Goal: Information Seeking & Learning: Learn about a topic

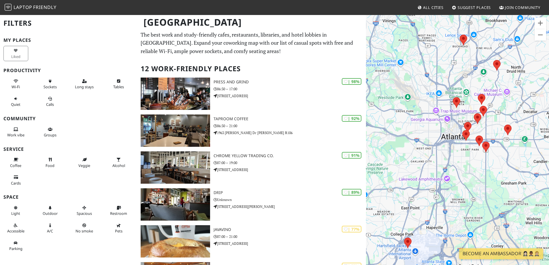
click at [23, 71] on h3 "Productivity" at bounding box center [68, 70] width 130 height 5
click at [18, 8] on span "Laptop" at bounding box center [23, 7] width 19 height 6
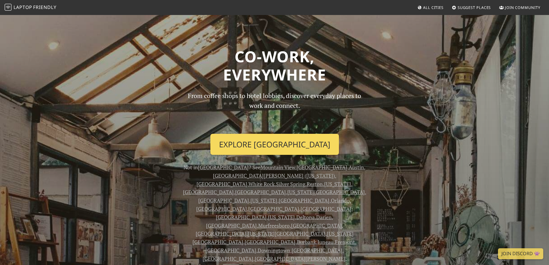
click at [279, 147] on link "Explore Atlanta" at bounding box center [274, 144] width 129 height 21
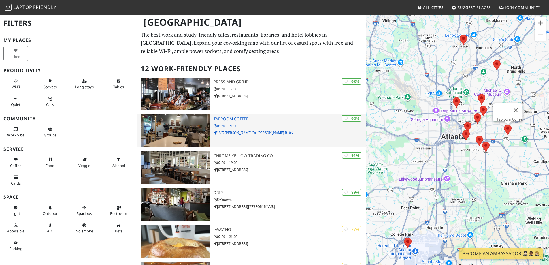
click at [250, 126] on p "06:30 – 21:00" at bounding box center [290, 125] width 152 height 5
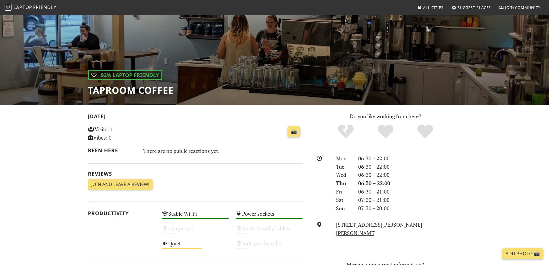
scroll to position [29, 0]
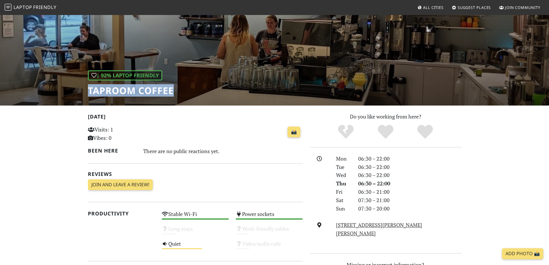
drag, startPoint x: 175, startPoint y: 92, endPoint x: 96, endPoint y: 91, distance: 78.7
click at [91, 91] on div "| 92% Laptop Friendly Taproom Coffee" at bounding box center [274, 46] width 549 height 120
drag, startPoint x: 97, startPoint y: 91, endPoint x: 86, endPoint y: 88, distance: 11.4
click at [86, 88] on div "| 92% Laptop Friendly Taproom Coffee" at bounding box center [274, 46] width 549 height 120
drag, startPoint x: 86, startPoint y: 88, endPoint x: 172, endPoint y: 91, distance: 86.0
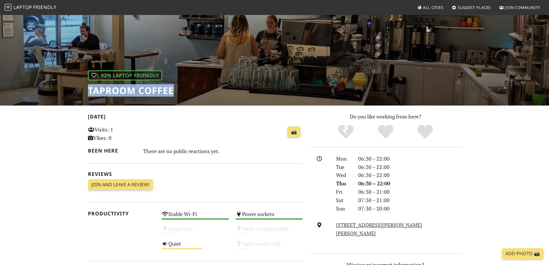
click at [172, 91] on div "| 92% Laptop Friendly Taproom Coffee" at bounding box center [274, 46] width 549 height 120
copy div "Taproom Coffee"
